Goal: Task Accomplishment & Management: Manage account settings

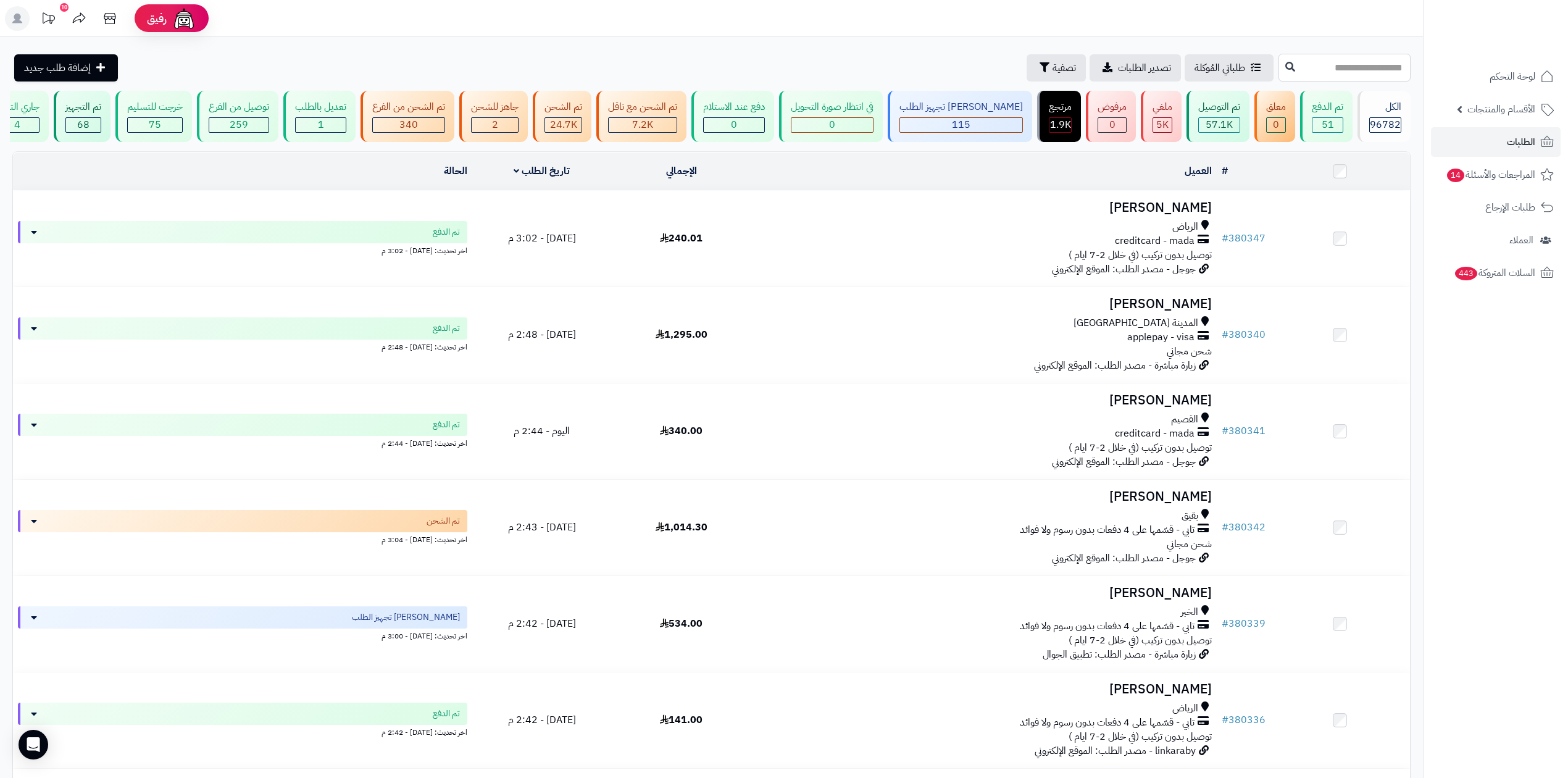
click at [1295, 63] on input "text" at bounding box center [1344, 67] width 132 height 28
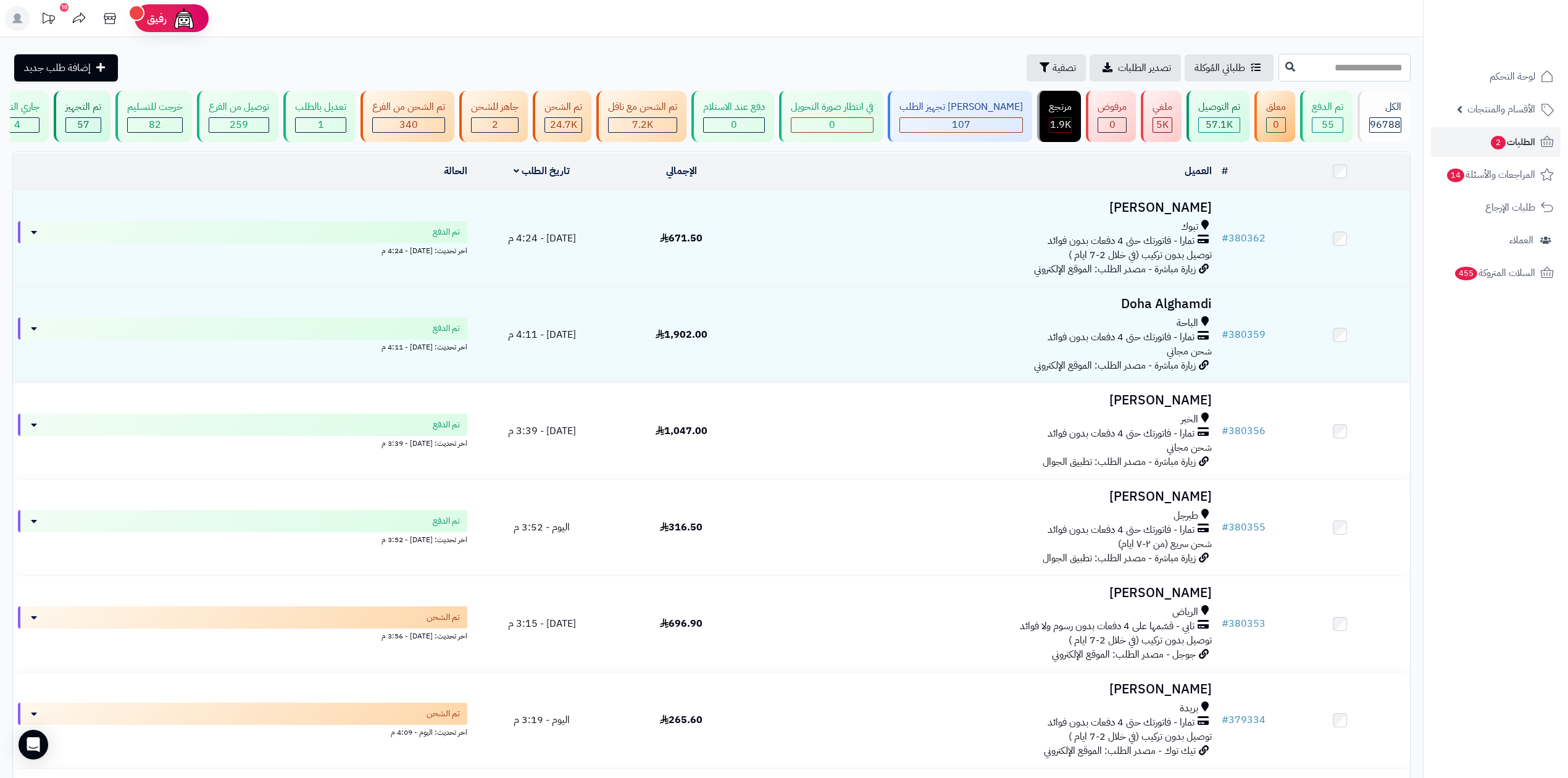
click at [1306, 66] on input "text" at bounding box center [1344, 67] width 132 height 28
type input "******"
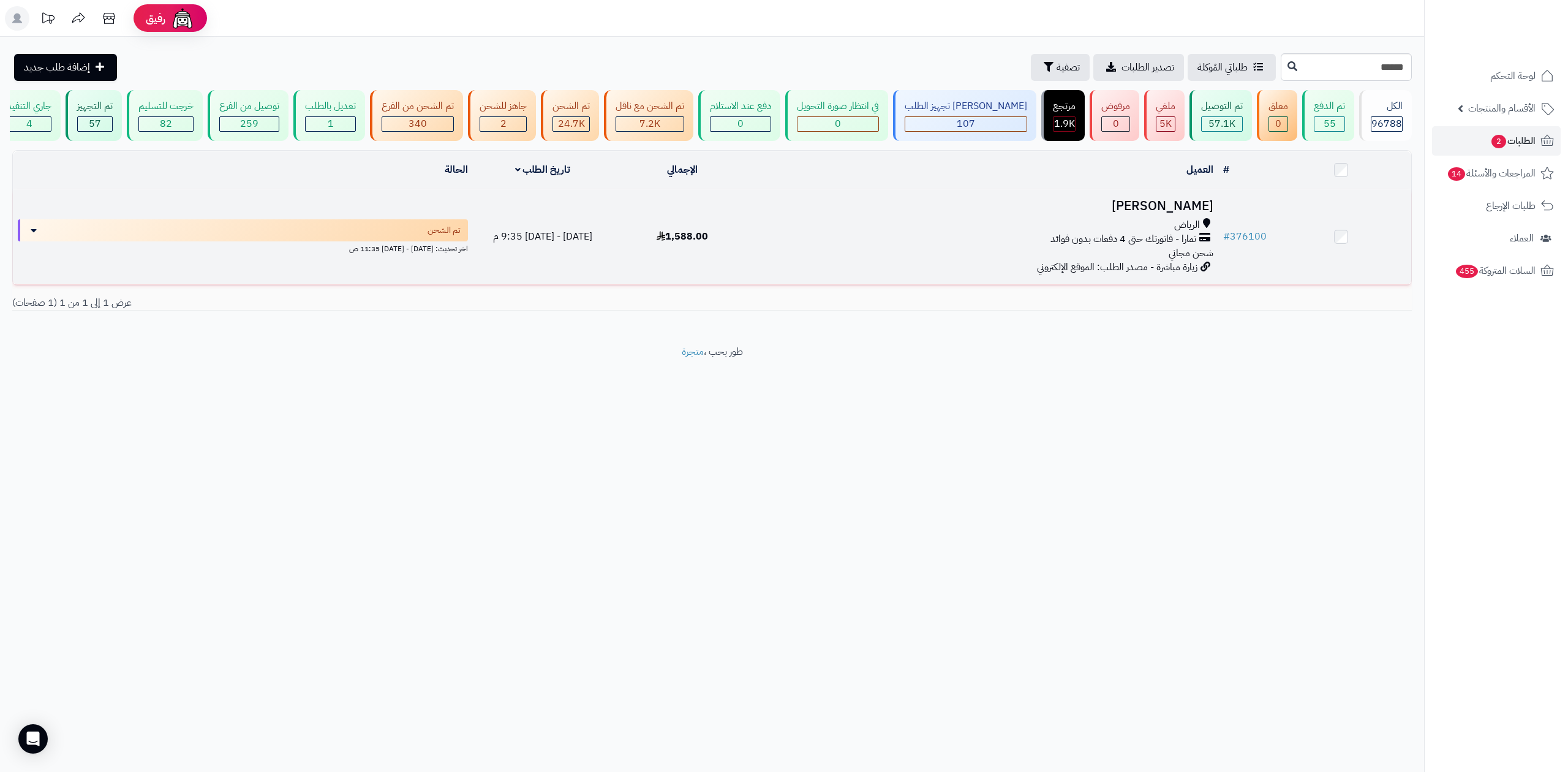
click at [1162, 196] on td "ام احمد الرياض تمارا - فاتورتك حتى 4 دفعات بدون فوائد شحن مجاني زيارة مباشرة - …" at bounding box center [985, 236] width 466 height 95
click at [1174, 204] on h3 "ام احمد" at bounding box center [985, 206] width 456 height 14
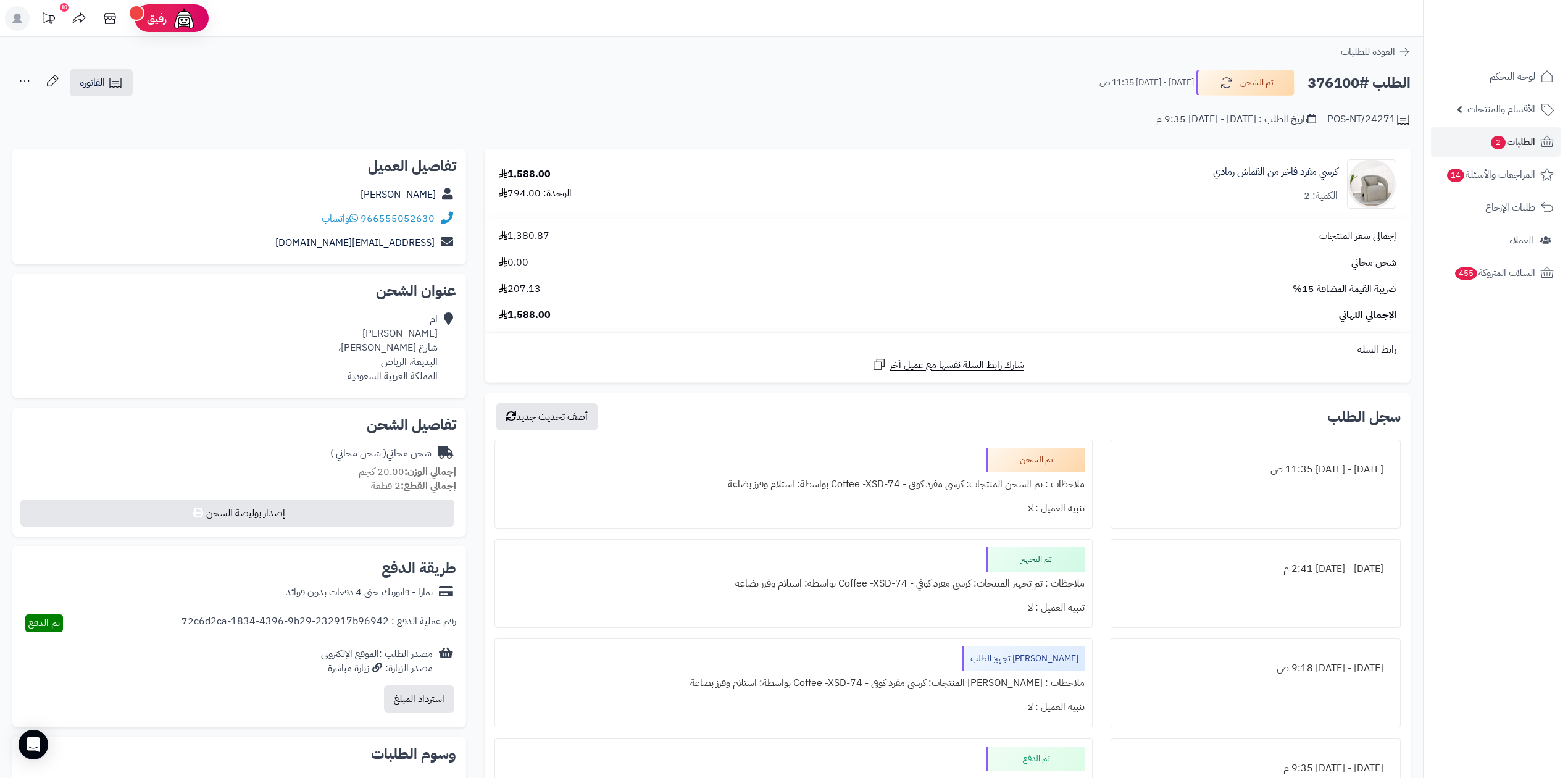
click at [1304, 200] on div "الكمية: 2" at bounding box center [1320, 196] width 34 height 14
click at [1337, 84] on h2 "الطلب #376100" at bounding box center [1359, 83] width 103 height 25
copy h2 "376100"
click at [1475, 153] on link "الطلبات 2" at bounding box center [1495, 142] width 130 height 30
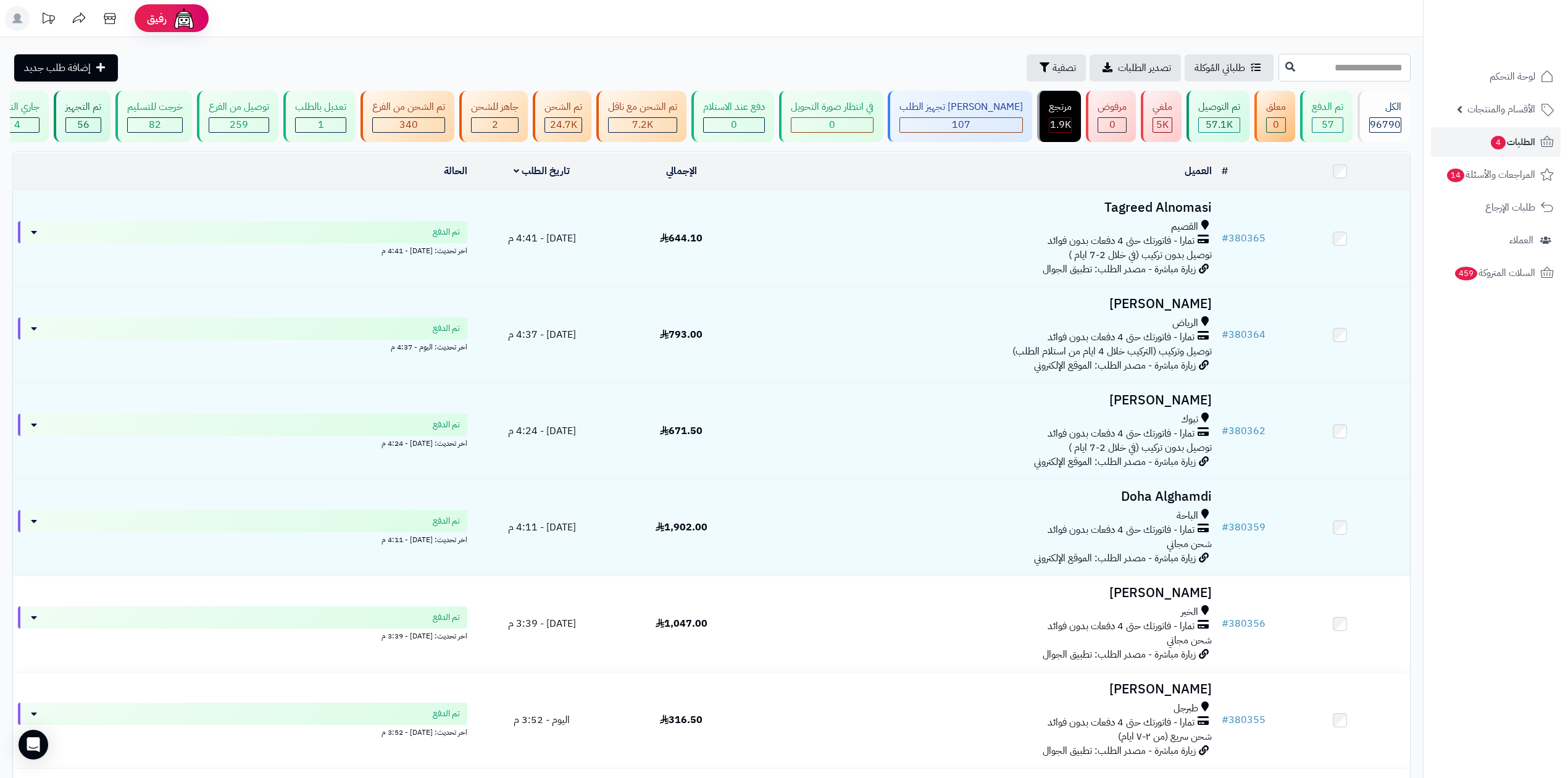
click at [1294, 69] on input "text" at bounding box center [1344, 67] width 132 height 28
paste input "******"
type input "******"
click at [1281, 66] on button at bounding box center [1290, 66] width 18 height 24
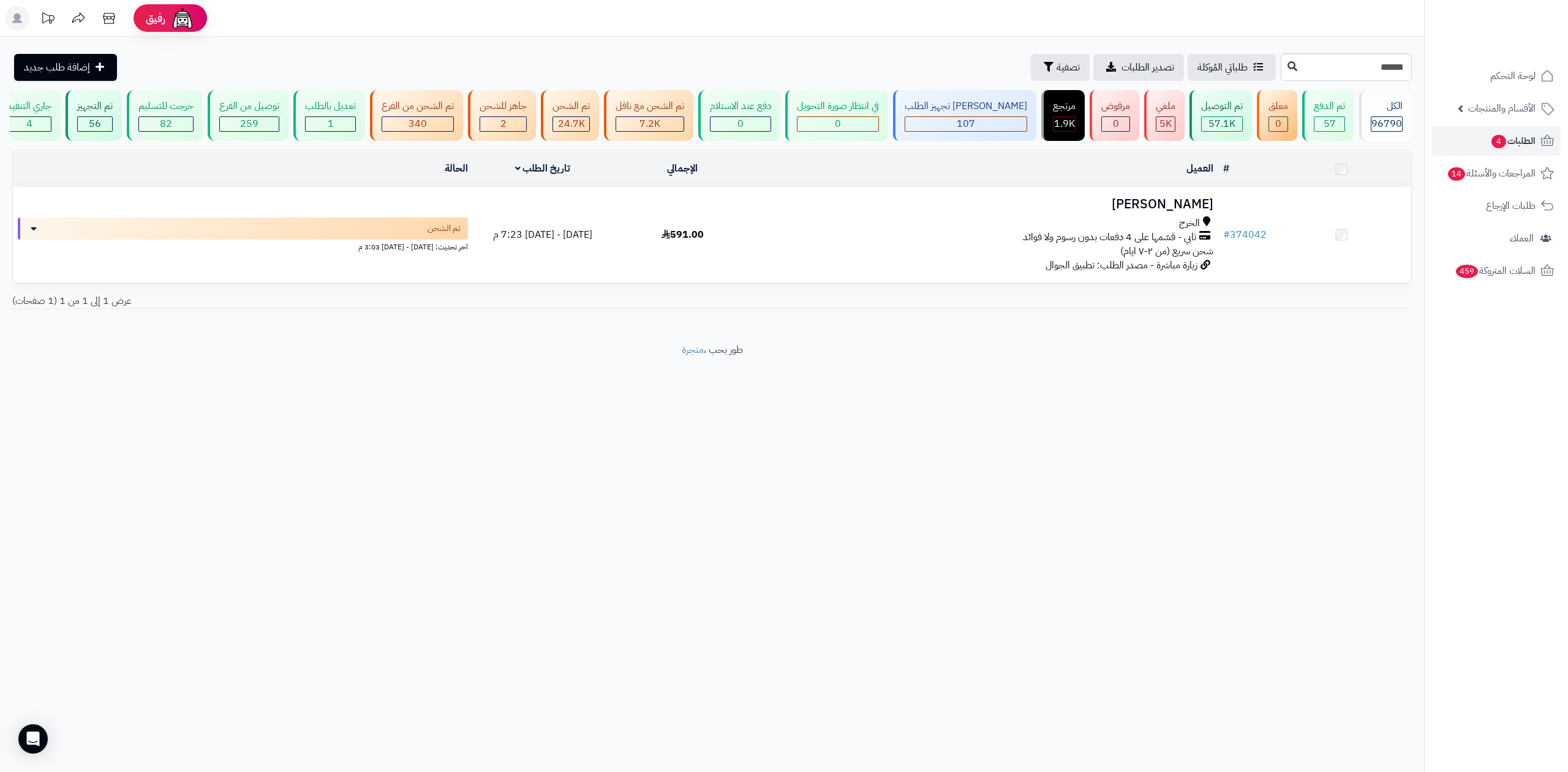
click at [1129, 226] on div "الخرج" at bounding box center [985, 223] width 456 height 14
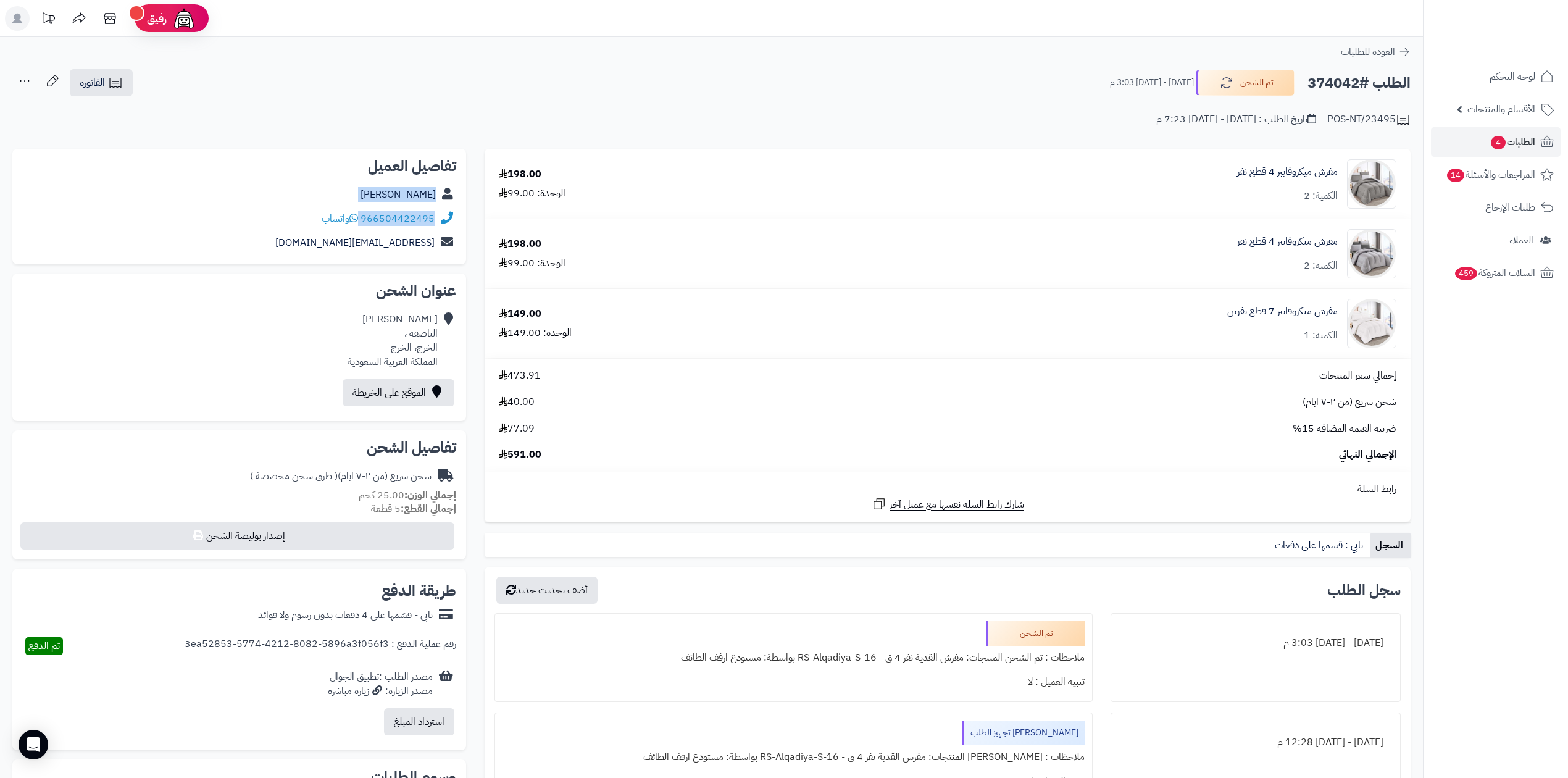
drag, startPoint x: 361, startPoint y: 217, endPoint x: 438, endPoint y: 206, distance: 77.8
click at [438, 206] on div "تفاصيل العميل Shekah Ateeq 966504422495 واتساب Shoshomoon22@gmail.com" at bounding box center [239, 206] width 454 height 116
click at [585, 115] on div "POS-NT/23495 تاريخ الطلب : الأربعاء - ٣ سبتمبر ٢٠٢٥ - 7:23 م" at bounding box center [711, 113] width 1398 height 30
drag, startPoint x: 361, startPoint y: 220, endPoint x: 435, endPoint y: 227, distance: 74.3
click at [435, 227] on div "966504422495 واتساب" at bounding box center [239, 218] width 434 height 24
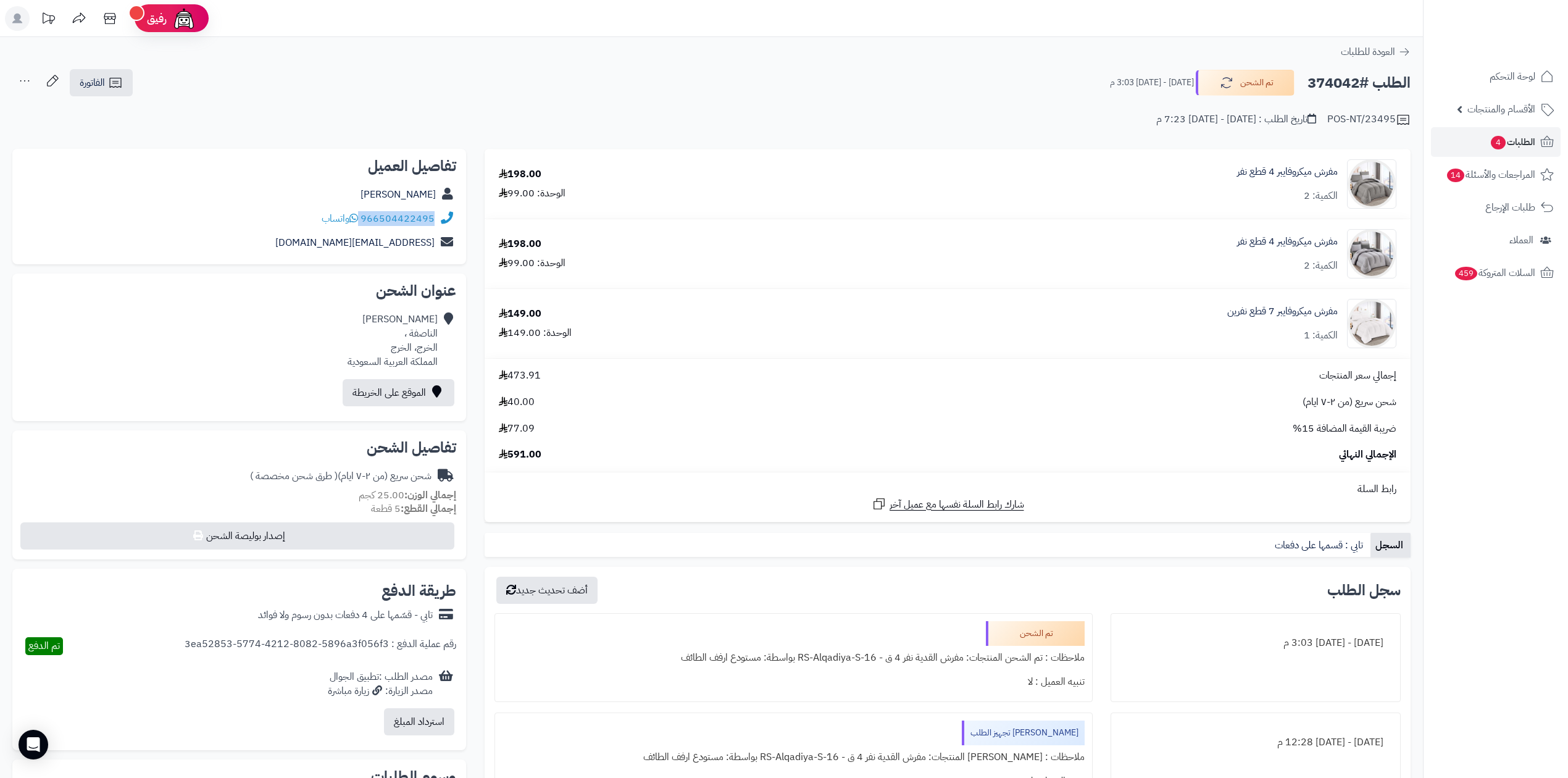
copy div "966504422495"
click at [1334, 75] on h2 "الطلب #374042" at bounding box center [1359, 83] width 103 height 25
copy h2 "374042"
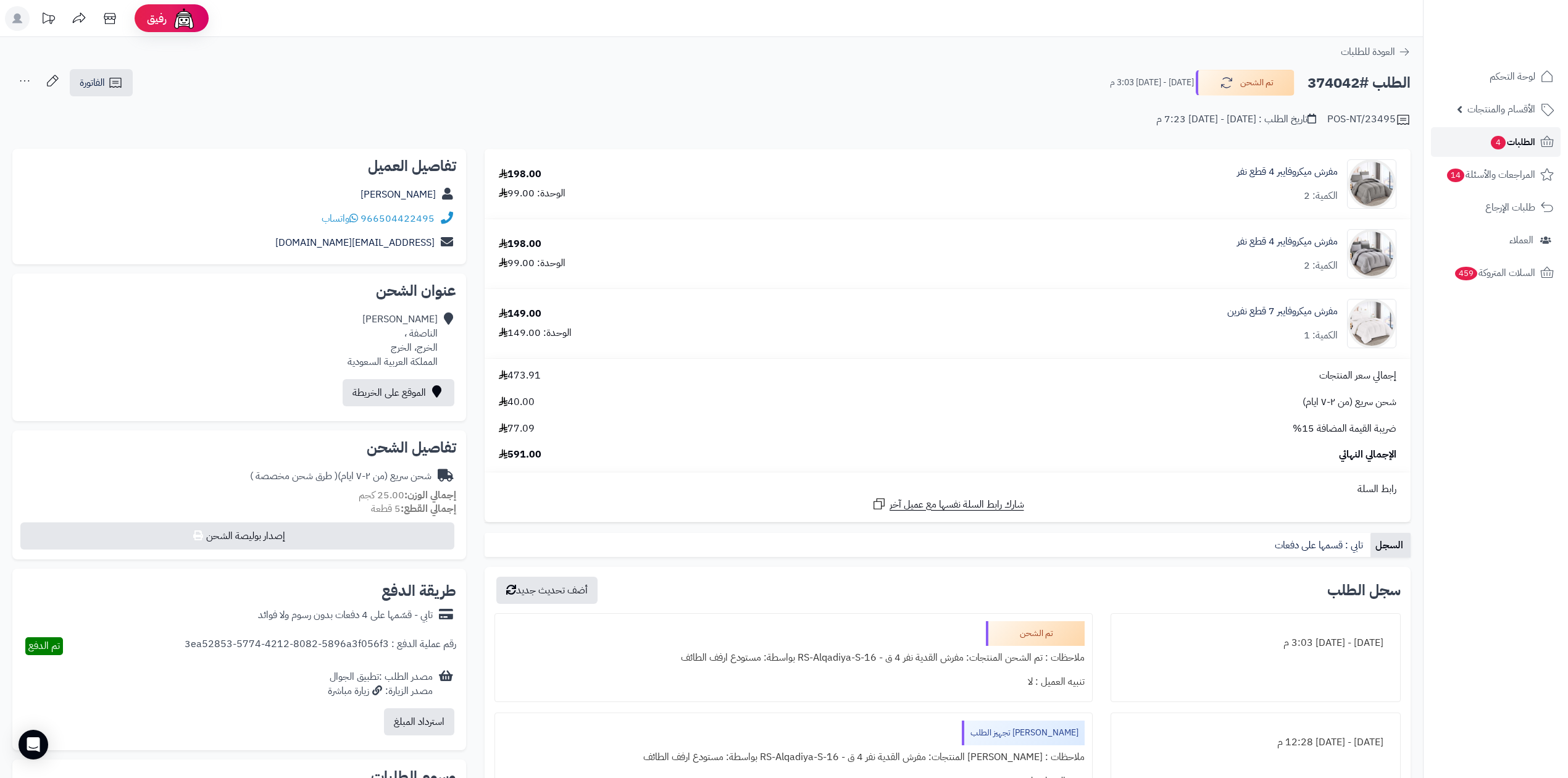
click at [1502, 134] on span "الطلبات 4" at bounding box center [1512, 142] width 45 height 17
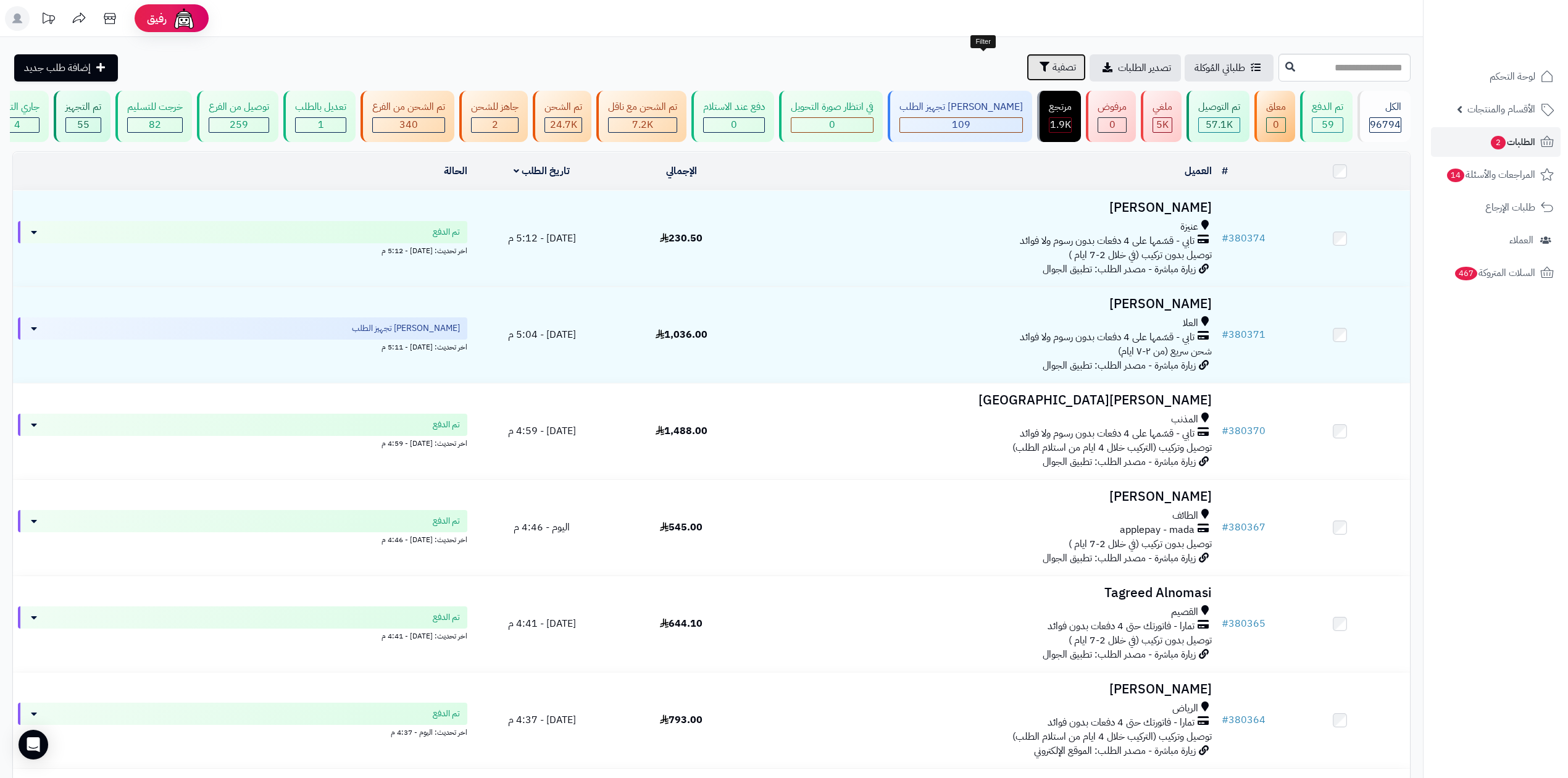
click at [1053, 72] on span "تصفية" at bounding box center [1064, 67] width 24 height 15
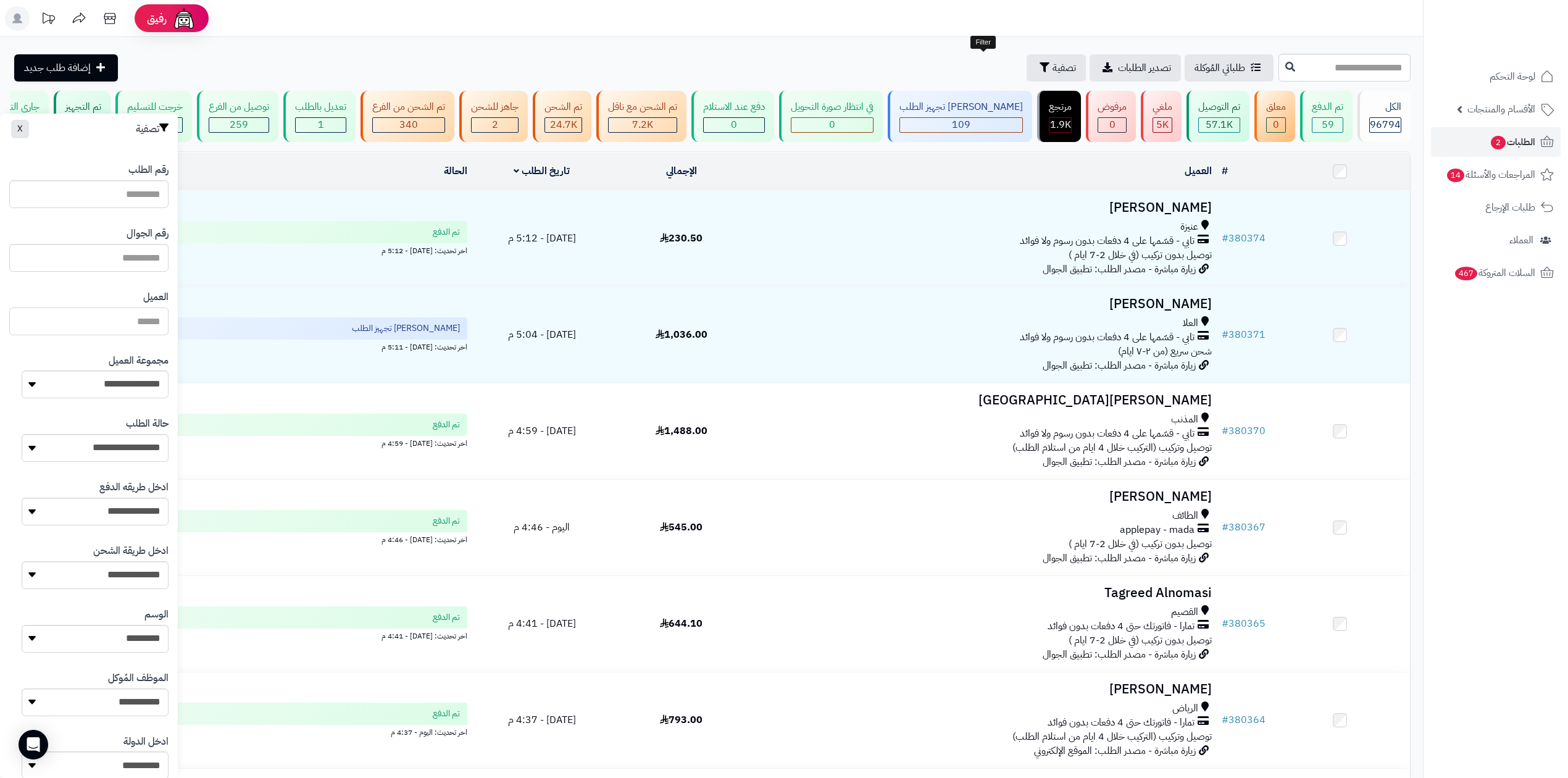
click at [141, 324] on input "العميل" at bounding box center [89, 321] width 159 height 28
click at [128, 265] on input "text" at bounding box center [89, 258] width 159 height 28
type input "*********"
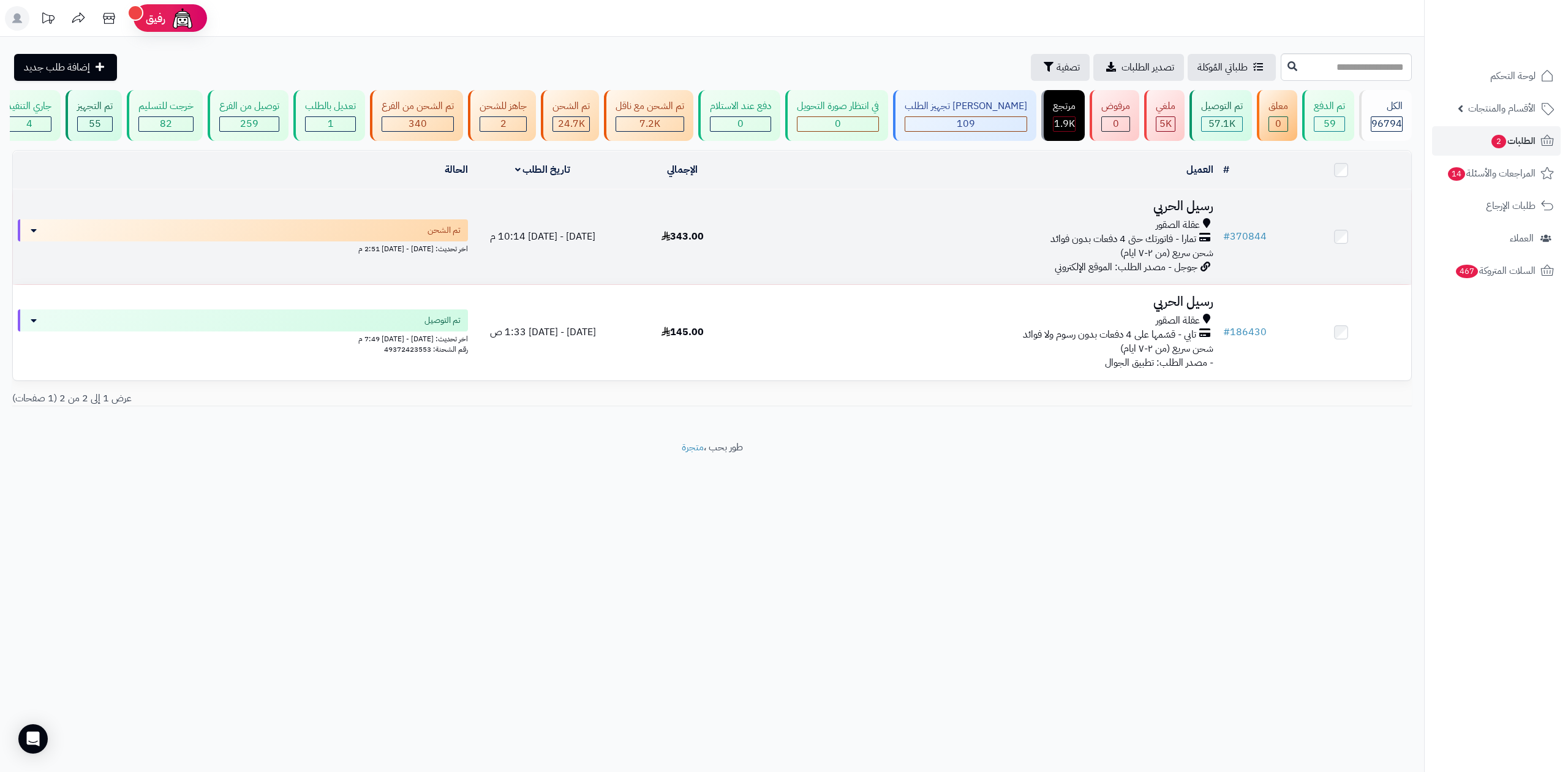
click at [1209, 206] on h3 "رسيل الحربي" at bounding box center [985, 206] width 456 height 14
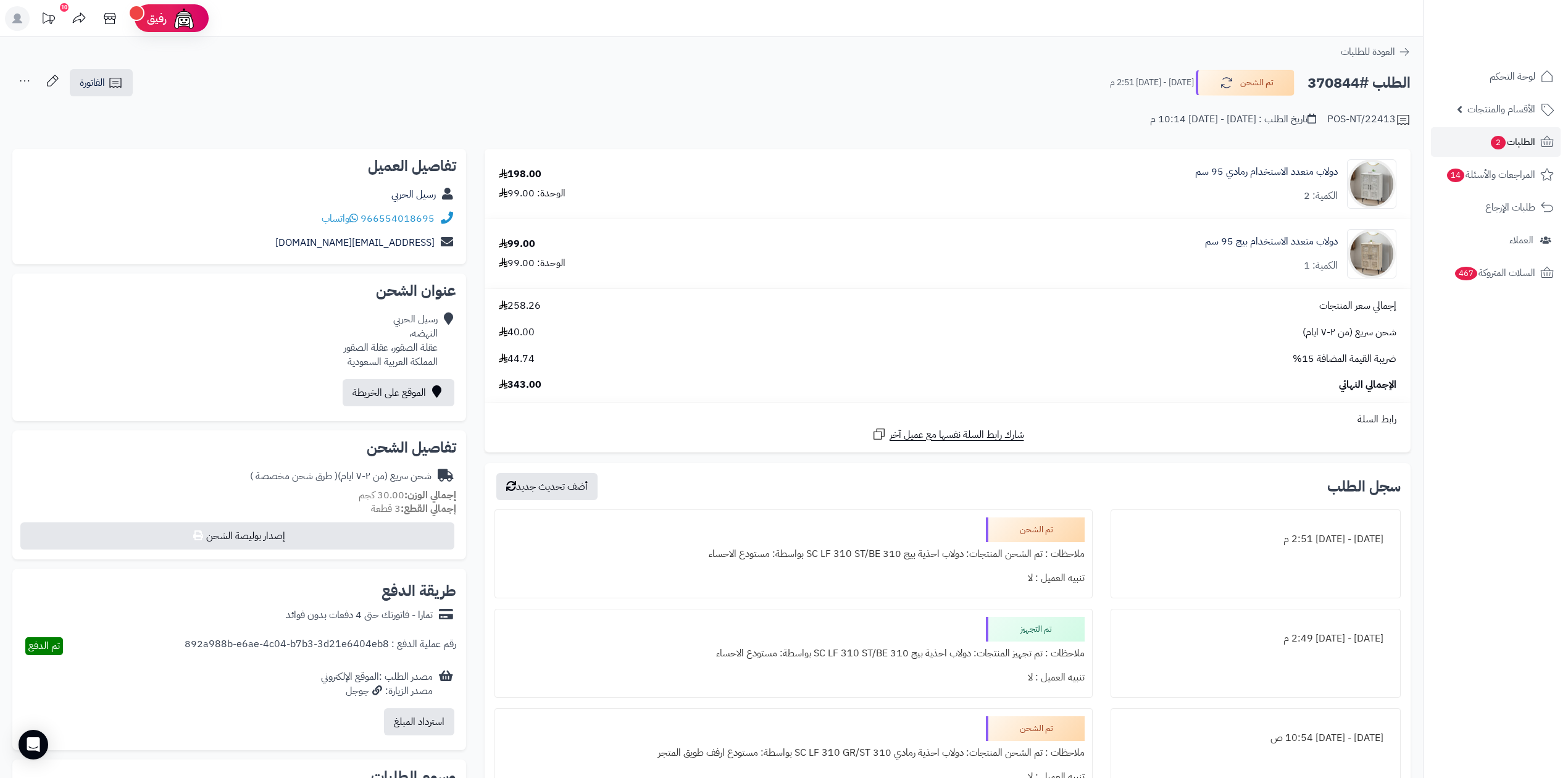
click at [1339, 85] on h2 "الطلب #370844" at bounding box center [1359, 83] width 103 height 25
copy h2 "370844"
